Goal: Transaction & Acquisition: Purchase product/service

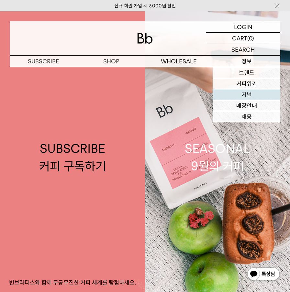
click at [253, 95] on link "저널" at bounding box center [246, 94] width 68 height 11
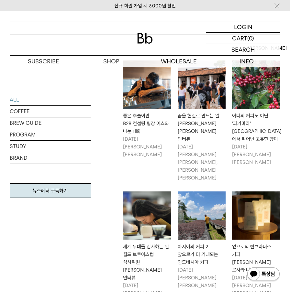
scroll to position [110, 0]
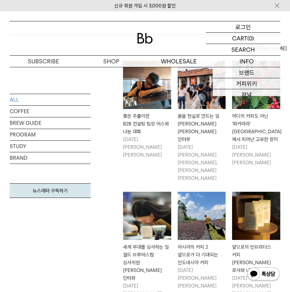
click at [248, 26] on p "로그인" at bounding box center [243, 26] width 16 height 11
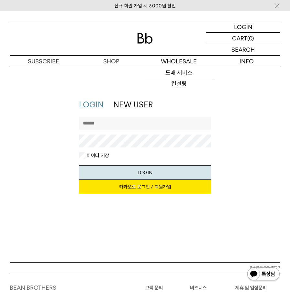
click at [144, 119] on input "text" at bounding box center [145, 123] width 132 height 13
click at [53, 165] on div "LOGIN NEW USER 지금 가입하시면 3,000원 쿠폰과 매월 회원 전용 커피 혜택을 드려요. 카카오로 로그인 / 회원가입 아이디로 로그…" at bounding box center [144, 149] width 277 height 101
click at [137, 187] on link "카카오로 로그인 / 회원가입" at bounding box center [145, 187] width 132 height 14
click at [128, 110] on li "NEW USER" at bounding box center [132, 104] width 39 height 11
click at [132, 102] on link "NEW USER" at bounding box center [132, 104] width 39 height 9
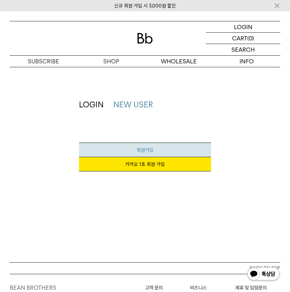
click at [148, 145] on link "회원가입" at bounding box center [145, 150] width 132 height 15
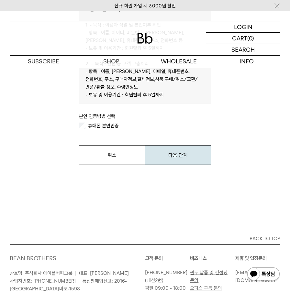
scroll to position [264, 0]
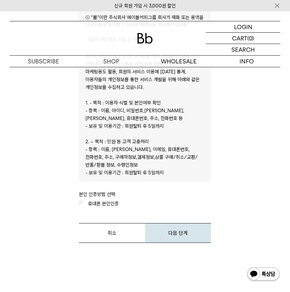
click at [93, 208] on form "빈브라더스의 모든 약관을 확인하고 전체동의합니다. (선택항목 포함) (필수) 이용약관 전체보기 제1조(목적) 표준약관 제10023호 이 약관은…" at bounding box center [145, 47] width 132 height 391
click at [95, 202] on label "휴대폰 본인인증" at bounding box center [103, 204] width 32 height 6
click at [186, 224] on button "다음 단계" at bounding box center [178, 233] width 66 height 20
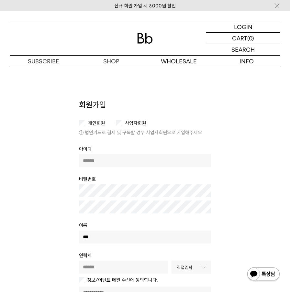
click at [66, 146] on div "회원가입 개인회원 사업자회원 법인카드로 결제 및 구독할 경우 사업자회원으로 가입해주세요 아이디 비밀번호 이름" at bounding box center [144, 268] width 277 height 338
click at [112, 162] on input "text" at bounding box center [145, 160] width 132 height 13
type input "**"
type input "*"
type input "**********"
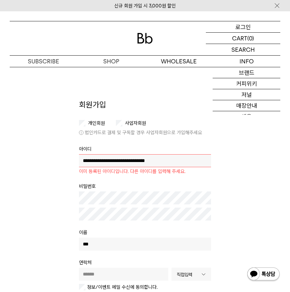
click at [240, 30] on p "로그인" at bounding box center [243, 26] width 16 height 11
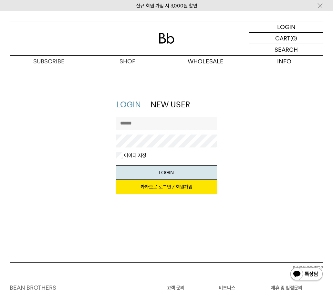
click at [183, 120] on input "text" at bounding box center [166, 123] width 100 height 13
type input "**********"
click at [116, 165] on button "LOGIN" at bounding box center [166, 172] width 100 height 15
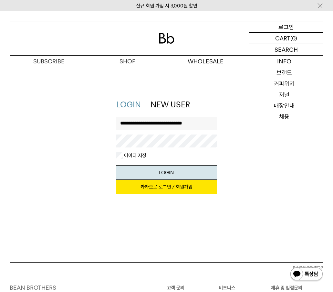
click at [289, 25] on div "LOGIN 로그인" at bounding box center [286, 26] width 74 height 11
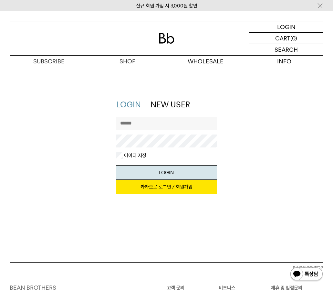
click at [127, 104] on link "LOGIN" at bounding box center [128, 104] width 25 height 9
click at [154, 124] on input "text" at bounding box center [166, 123] width 100 height 13
type input "*"
type input "**********"
click at [116, 165] on button "LOGIN" at bounding box center [166, 172] width 100 height 15
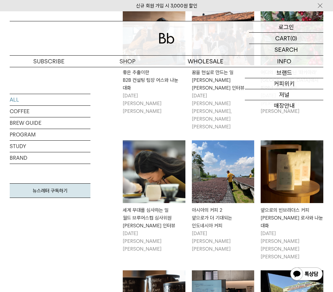
click at [279, 26] on p "로그인" at bounding box center [287, 26] width 16 height 11
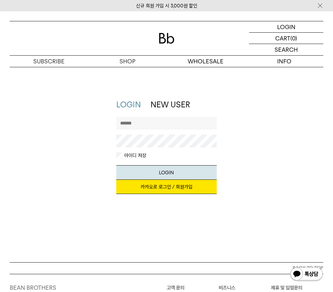
click at [173, 107] on link "NEW USER" at bounding box center [170, 104] width 39 height 9
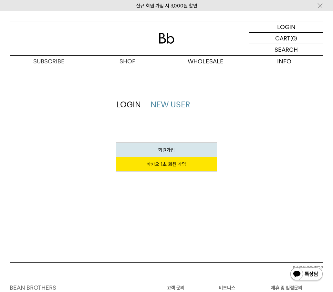
click at [124, 103] on link "LOGIN" at bounding box center [128, 104] width 25 height 9
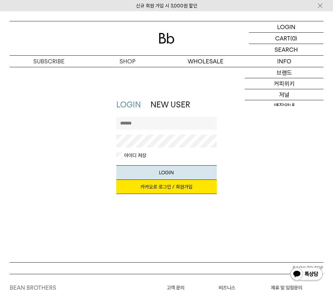
scroll to position [93, 0]
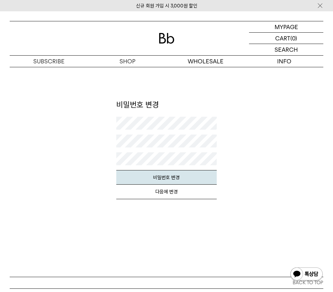
click at [139, 132] on form at bounding box center [166, 143] width 100 height 53
click at [94, 157] on div "비밀번호 변경 회원님의 쇼핑몰 비밀번호를 변경해 주세요. 회원님께서는 장기간 비밀번호를 변경하지 않고, 동일한 비밀번호를 사용 중이십니다. 빈…" at bounding box center [166, 155] width 320 height 113
click at [159, 176] on button "비밀번호 변경" at bounding box center [166, 177] width 100 height 15
click at [56, 124] on div "비밀번호 변경 회원님의 쇼핑몰 비밀번호를 변경해 주세요. 회원님께서는 장기간 비밀번호를 변경하지 않고, 동일한 비밀번호를 사용 중이십니다. 빈…" at bounding box center [166, 155] width 320 height 113
click at [124, 176] on button "비밀번호 변경" at bounding box center [166, 177] width 100 height 15
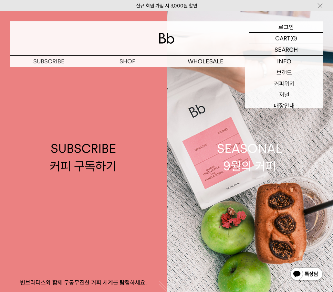
click at [283, 29] on p "로그인" at bounding box center [287, 26] width 16 height 11
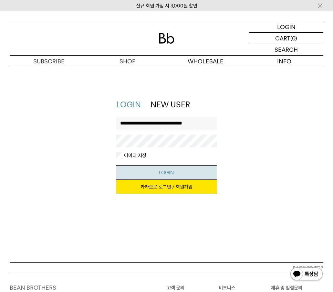
click at [152, 172] on button "LOGIN" at bounding box center [166, 172] width 100 height 15
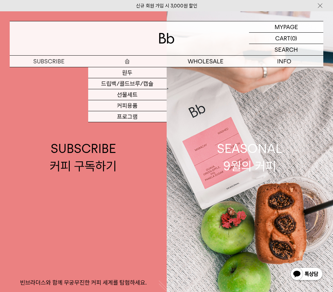
click at [123, 62] on p "숍" at bounding box center [127, 61] width 79 height 11
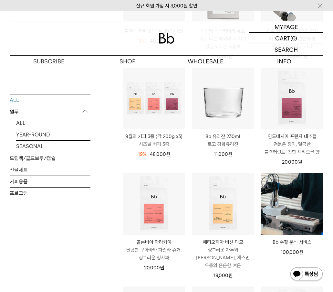
scroll to position [290, 0]
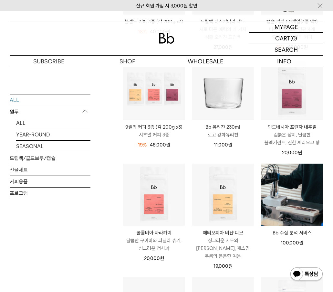
click at [277, 125] on p "인도네시아 프린자 내추럴" at bounding box center [292, 127] width 62 height 8
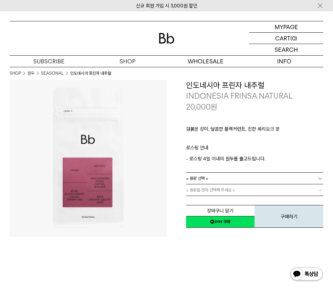
click at [237, 178] on link "= 용량 선택 =" at bounding box center [255, 178] width 138 height 11
click at [226, 189] on li "200g" at bounding box center [258, 190] width 131 height 12
click at [224, 188] on link "= 분쇄도 선택 =" at bounding box center [255, 189] width 138 height 11
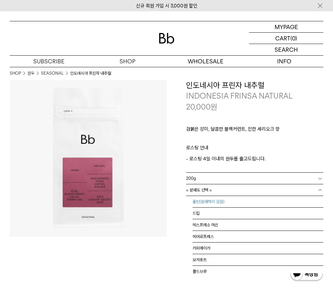
click at [221, 199] on li "홀빈(분쇄하지 않음)" at bounding box center [258, 202] width 131 height 12
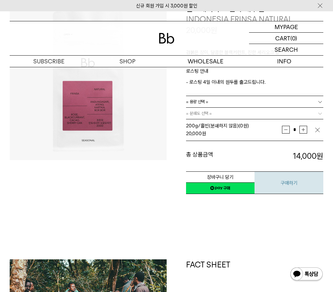
scroll to position [77, 0]
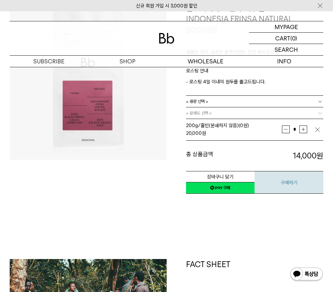
click at [270, 182] on button "구매하기" at bounding box center [289, 182] width 69 height 23
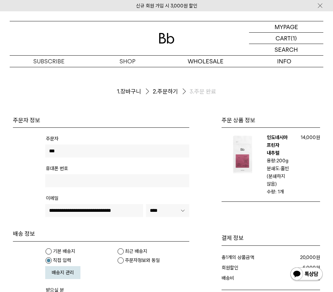
scroll to position [65, 0]
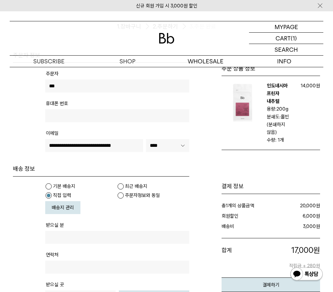
click at [123, 126] on tr "휴대폰 번호" at bounding box center [117, 114] width 144 height 30
click at [124, 122] on input "text" at bounding box center [117, 115] width 144 height 13
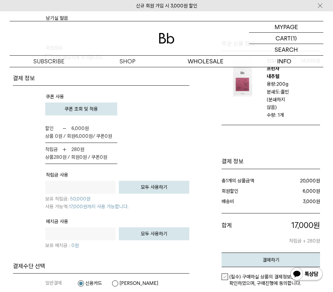
scroll to position [397, 0]
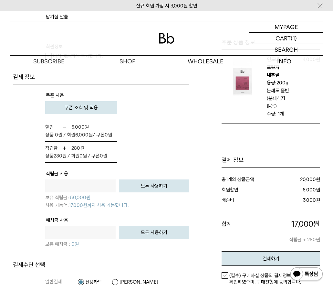
click at [80, 109] on span "쿠폰 조회 및 적용" at bounding box center [81, 108] width 33 height 6
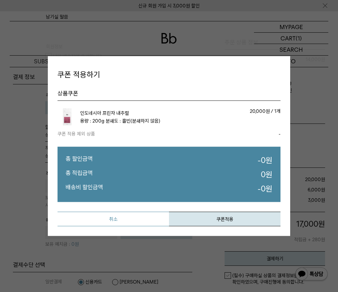
click at [133, 221] on button "취소" at bounding box center [114, 219] width 112 height 15
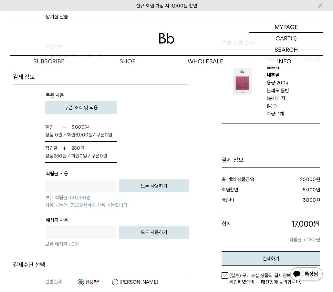
click at [151, 184] on button "모두 사용하기" at bounding box center [154, 185] width 70 height 13
type input "*****"
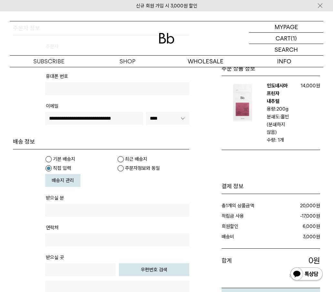
scroll to position [125, 0]
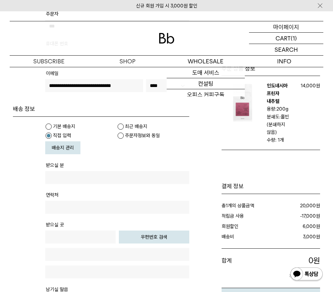
click at [276, 30] on p "마이페이지" at bounding box center [287, 26] width 26 height 11
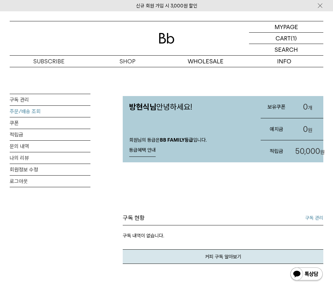
click at [32, 110] on link "주문/배송 조회" at bounding box center [50, 111] width 81 height 11
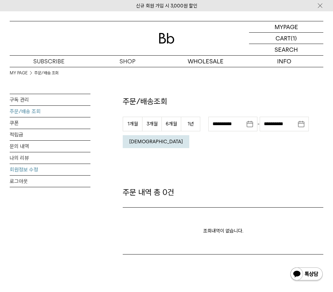
click at [24, 171] on link "회원정보 수정" at bounding box center [50, 169] width 81 height 11
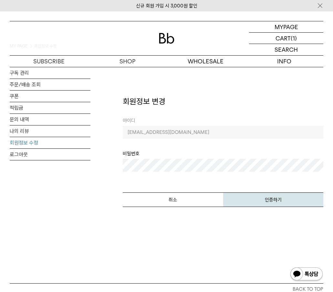
click at [263, 200] on button "인증하기" at bounding box center [273, 199] width 101 height 15
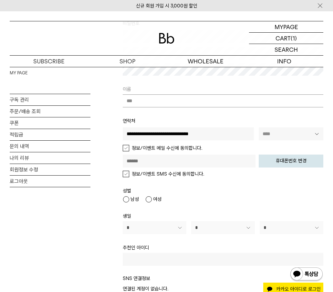
scroll to position [129, 0]
click at [168, 150] on label "정보/이벤트 메일 수신에 동의합니다." at bounding box center [163, 148] width 80 height 6
click at [163, 160] on input "text" at bounding box center [189, 160] width 133 height 13
click at [163, 158] on input "text" at bounding box center [189, 160] width 133 height 13
click at [134, 161] on input "text" at bounding box center [189, 160] width 133 height 13
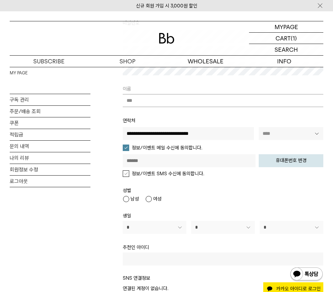
click at [135, 161] on input "text" at bounding box center [189, 160] width 133 height 13
click at [184, 162] on input "text" at bounding box center [189, 160] width 133 height 13
drag, startPoint x: 184, startPoint y: 162, endPoint x: 187, endPoint y: 169, distance: 8.0
click at [184, 162] on input "text" at bounding box center [189, 160] width 133 height 13
click at [282, 160] on button "휴대폰번호 변경" at bounding box center [291, 160] width 65 height 13
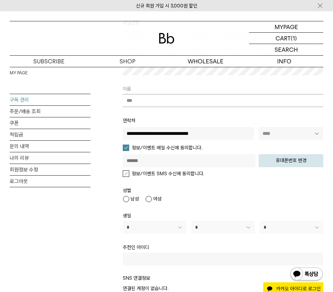
type input "**********"
select select "****"
select select "**"
click at [175, 174] on label "정보/이벤트 SMS 수신에 동의합니다." at bounding box center [163, 173] width 81 height 6
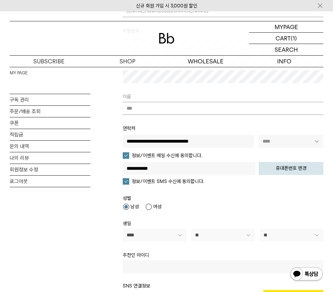
scroll to position [252, 0]
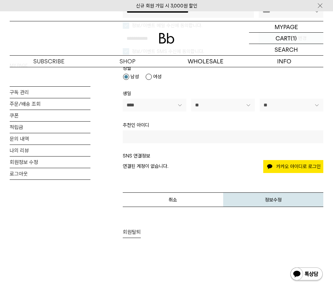
click at [259, 201] on button "정보수정" at bounding box center [273, 199] width 101 height 15
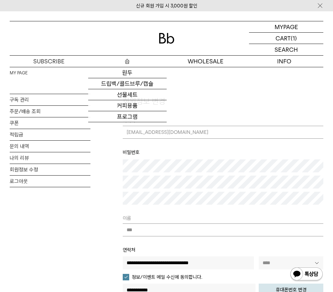
click at [123, 62] on p "숍" at bounding box center [127, 61] width 79 height 11
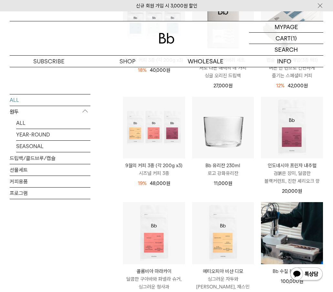
scroll to position [277, 0]
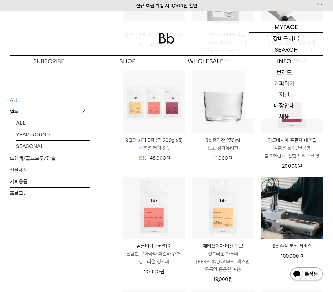
click at [288, 40] on p "장바구니" at bounding box center [283, 38] width 21 height 11
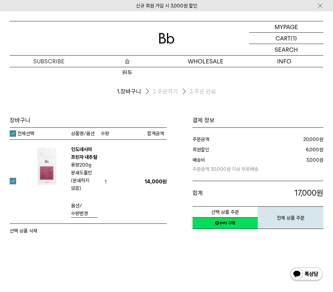
click at [125, 62] on p "숍" at bounding box center [127, 61] width 79 height 11
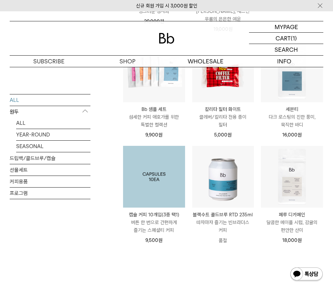
scroll to position [592, 0]
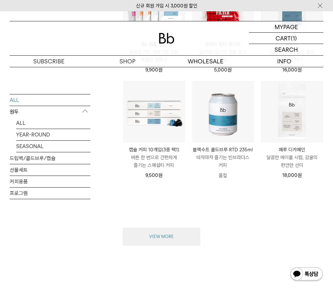
click at [169, 233] on button "VIEW MORE" at bounding box center [162, 237] width 78 height 18
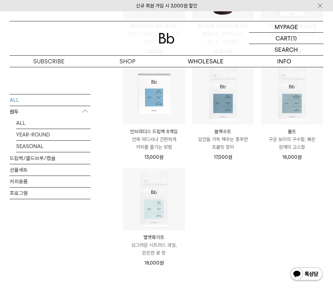
scroll to position [898, 0]
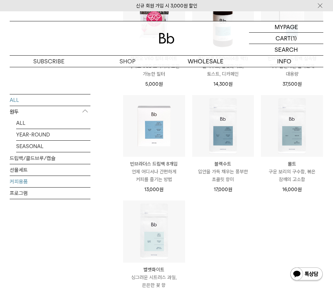
click at [26, 182] on link "커피용품" at bounding box center [50, 181] width 81 height 11
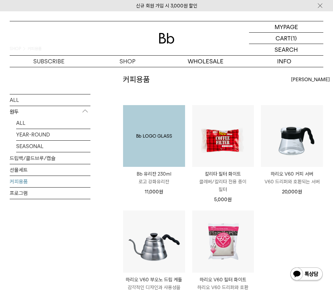
scroll to position [59, 0]
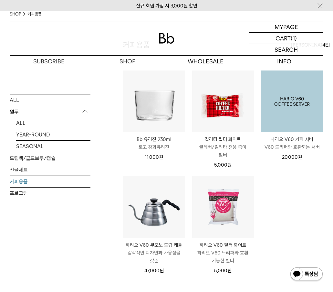
click at [302, 118] on img at bounding box center [292, 101] width 62 height 62
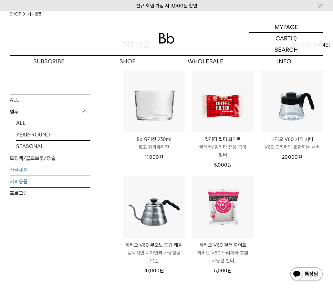
click at [56, 168] on link "선물세트" at bounding box center [50, 169] width 81 height 11
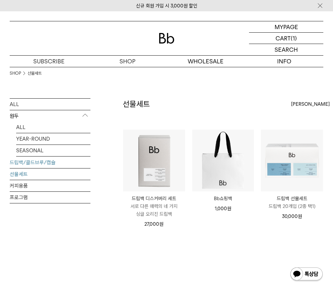
click at [48, 160] on link "드립백/콜드브루/캡슐" at bounding box center [50, 162] width 81 height 11
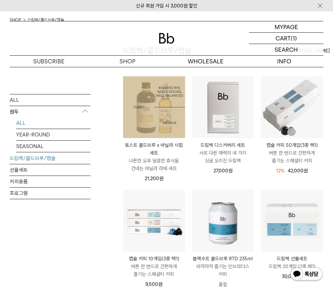
scroll to position [2, 0]
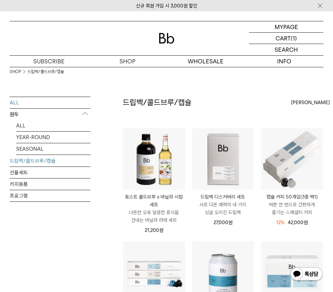
click at [14, 101] on link "ALL" at bounding box center [50, 102] width 81 height 11
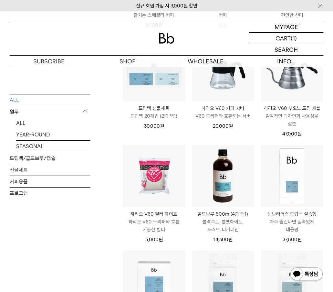
scroll to position [684, 0]
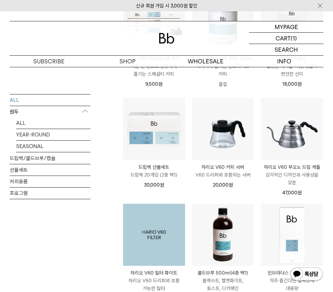
click at [149, 223] on img at bounding box center [154, 235] width 62 height 62
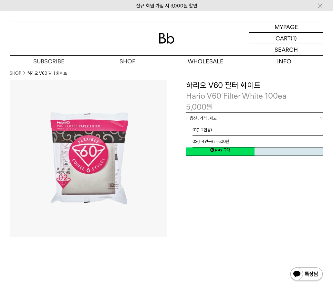
click at [221, 117] on link "= 옵션 : 가격 : 재고 =" at bounding box center [255, 118] width 138 height 11
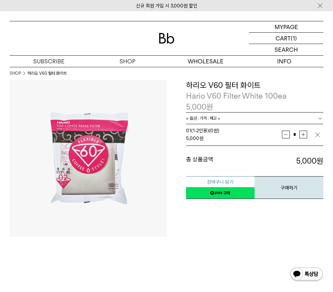
click at [205, 180] on button "장바구니 담기" at bounding box center [220, 181] width 69 height 11
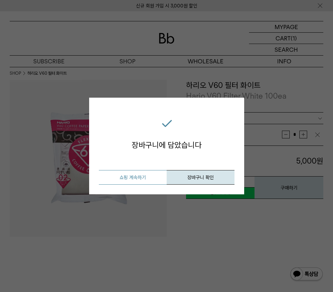
click at [146, 181] on button "쇼핑 계속하기" at bounding box center [133, 177] width 68 height 15
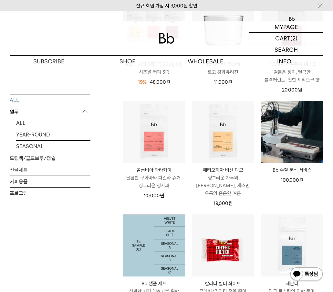
scroll to position [276, 0]
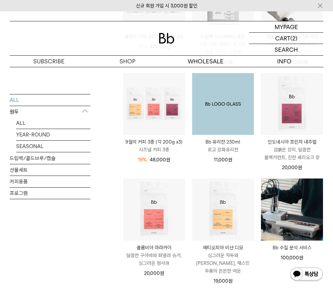
click at [208, 125] on img at bounding box center [223, 104] width 62 height 62
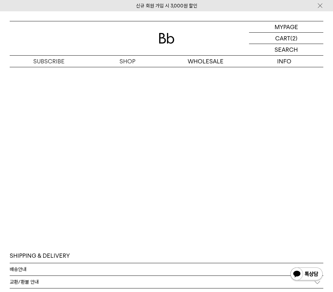
scroll to position [688, 0]
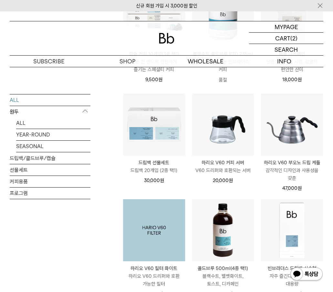
scroll to position [687, 0]
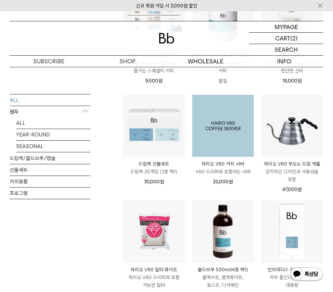
click at [215, 136] on img at bounding box center [223, 126] width 62 height 62
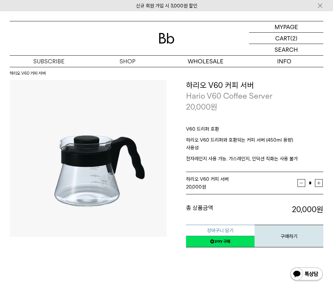
click at [212, 227] on button "장바구니 담기" at bounding box center [220, 230] width 69 height 11
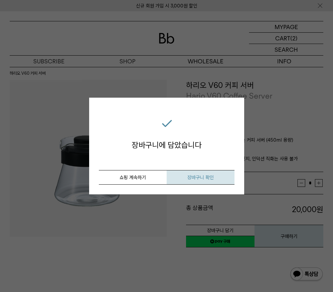
click at [197, 180] on button "장바구니 확인" at bounding box center [201, 177] width 68 height 15
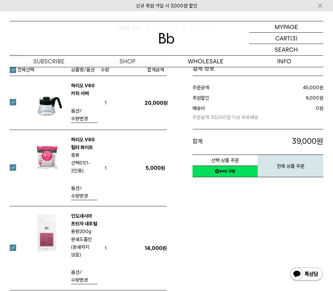
scroll to position [56, 0]
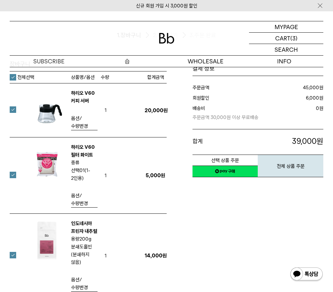
click at [124, 60] on p "숍" at bounding box center [127, 61] width 79 height 11
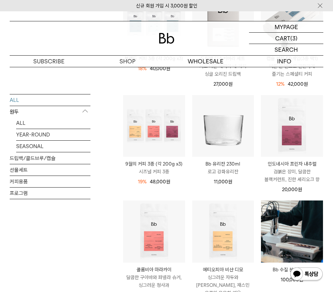
scroll to position [284, 0]
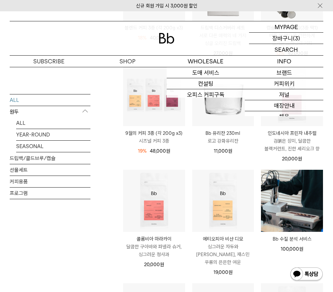
click at [287, 38] on p "장바구니" at bounding box center [283, 38] width 21 height 11
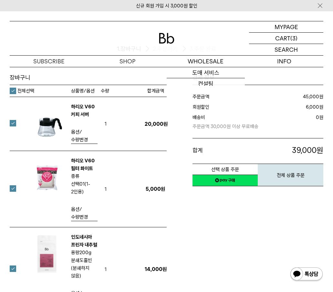
scroll to position [121, 0]
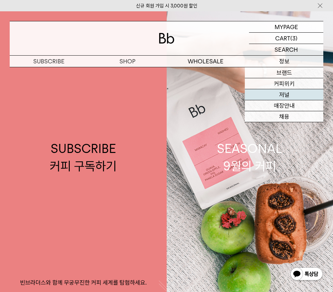
click at [282, 93] on link "저널" at bounding box center [284, 94] width 79 height 11
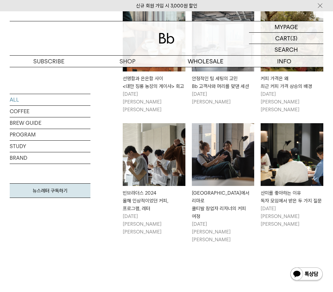
scroll to position [552, 0]
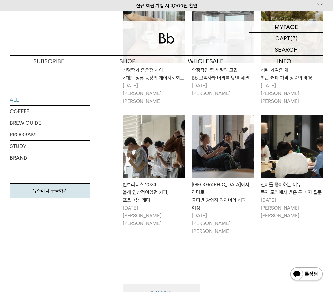
click at [157, 284] on button "VIEW MORE" at bounding box center [162, 293] width 78 height 18
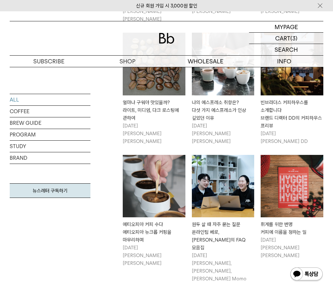
scroll to position [1139, 0]
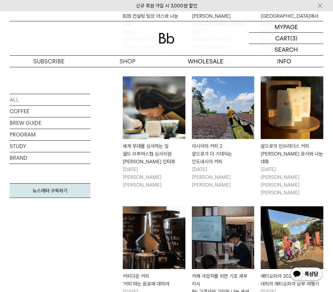
scroll to position [103, 0]
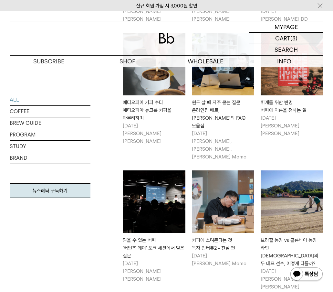
click at [0, 0] on p "정보" at bounding box center [0, 0] width 0 height 0
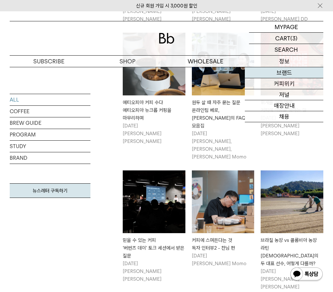
drag, startPoint x: 286, startPoint y: 60, endPoint x: 284, endPoint y: 68, distance: 8.5
click at [284, 68] on link "브랜드" at bounding box center [284, 72] width 79 height 11
click at [284, 70] on link "브랜드" at bounding box center [284, 72] width 79 height 11
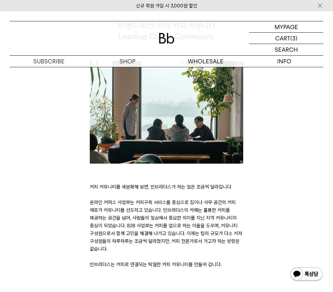
scroll to position [1234, 0]
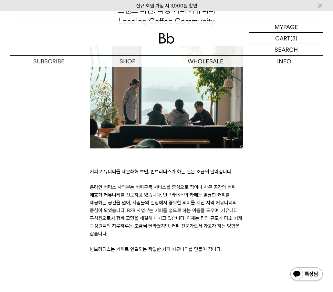
click at [225, 199] on p "커피 커뮤니티를 세분화해 보면, 빈브라더스가 하는 일은 조금씩 달라집니다. 온라인 커머스 사업부는 커피구독 서비스를 중심으로 집이나 사무 공간…" at bounding box center [167, 210] width 154 height 85
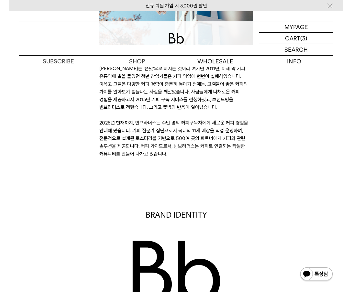
scroll to position [205, 0]
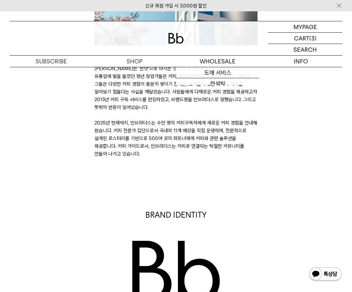
click at [206, 138] on p "커피는 ‘쓴맛’으로 마시는 것이라 여기던 2011년, 이제 막 커피 유통업에 발을 들였던 청년 창업가들은 커피 영업에 번번이 실패하였습니다. …" at bounding box center [175, 111] width 163 height 93
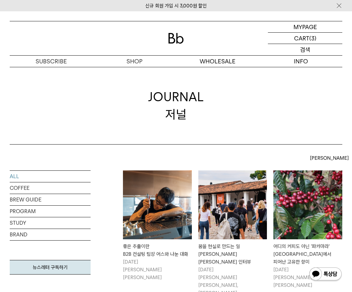
click at [300, 47] on p "검색" at bounding box center [305, 49] width 10 height 11
click at [299, 48] on input "text" at bounding box center [305, 49] width 74 height 11
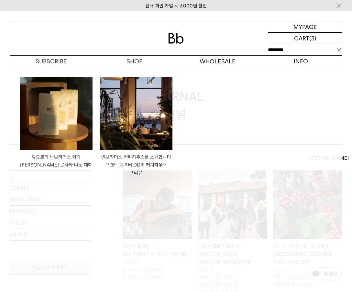
type input "********"
click at [134, 115] on img at bounding box center [136, 113] width 73 height 73
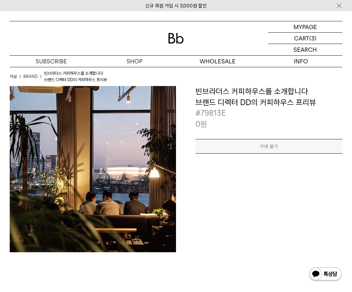
scroll to position [16, 0]
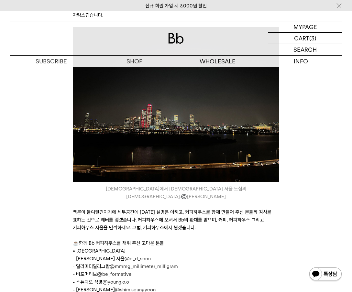
scroll to position [2669, 0]
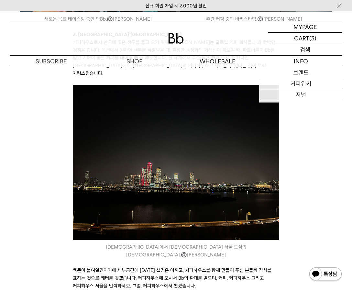
click at [298, 51] on div "SEARCH 검색" at bounding box center [305, 49] width 74 height 11
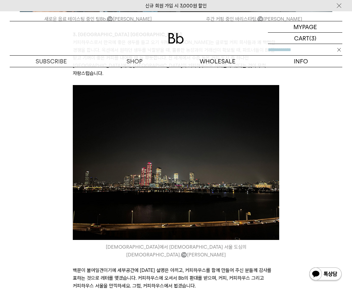
click at [299, 53] on input "text" at bounding box center [305, 49] width 74 height 11
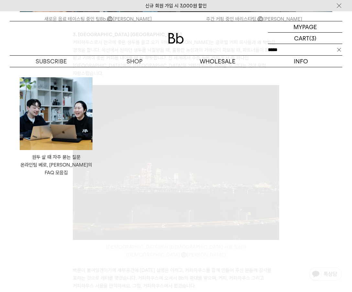
type input "****"
click at [67, 111] on img at bounding box center [56, 113] width 73 height 73
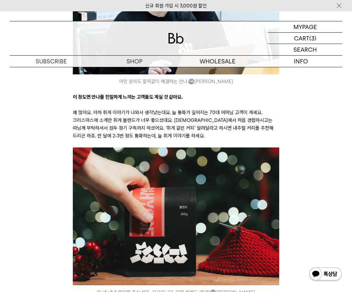
scroll to position [3500, 0]
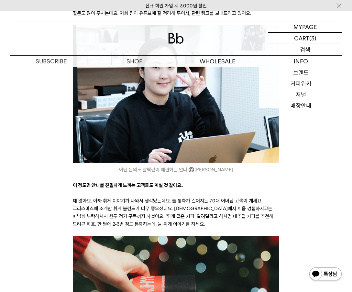
click at [298, 49] on div "SEARCH 검색" at bounding box center [305, 49] width 74 height 11
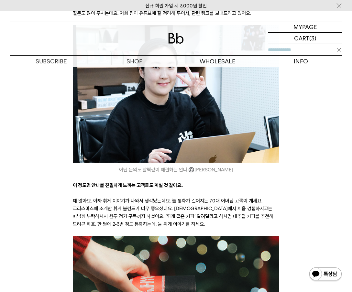
click at [287, 52] on input "text" at bounding box center [305, 49] width 74 height 11
type input "*"
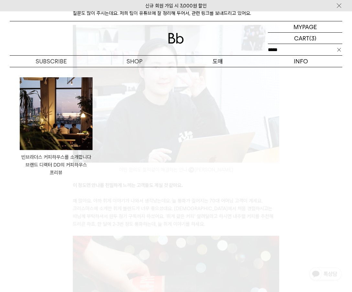
type input "*****"
click at [31, 146] on img at bounding box center [56, 113] width 73 height 73
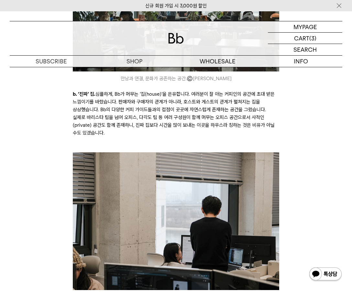
scroll to position [2197, 0]
